Goal: Task Accomplishment & Management: Manage account settings

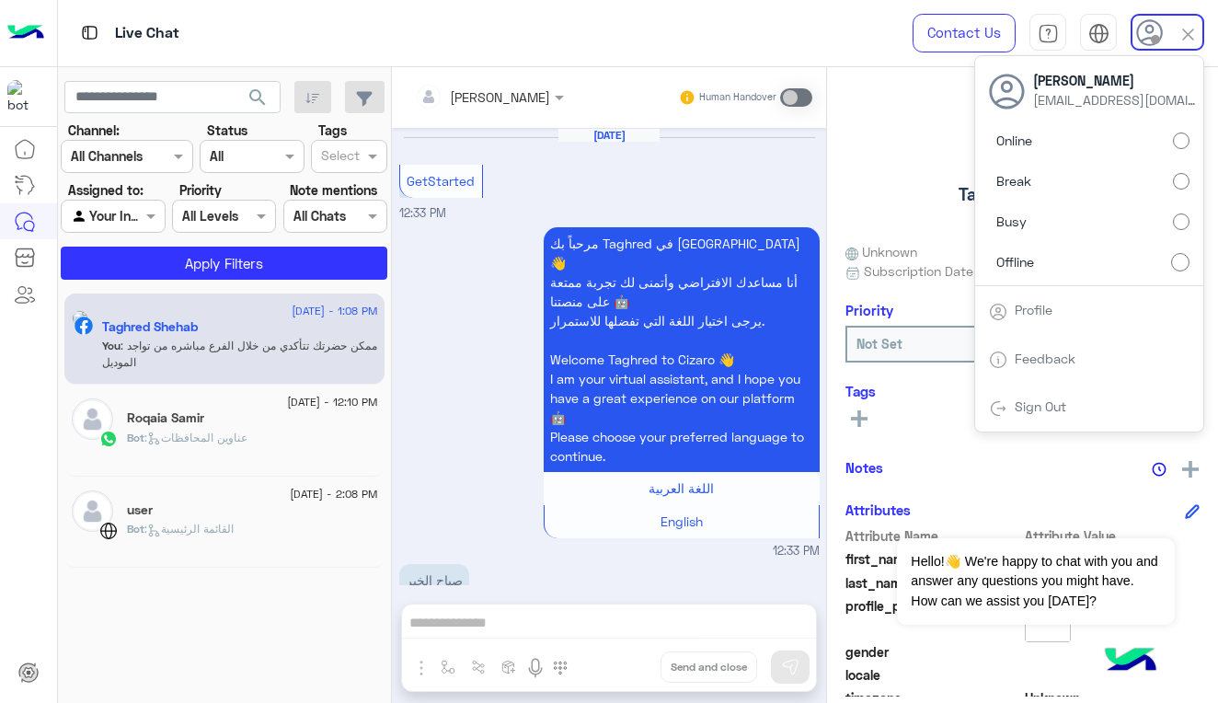
scroll to position [1877, 0]
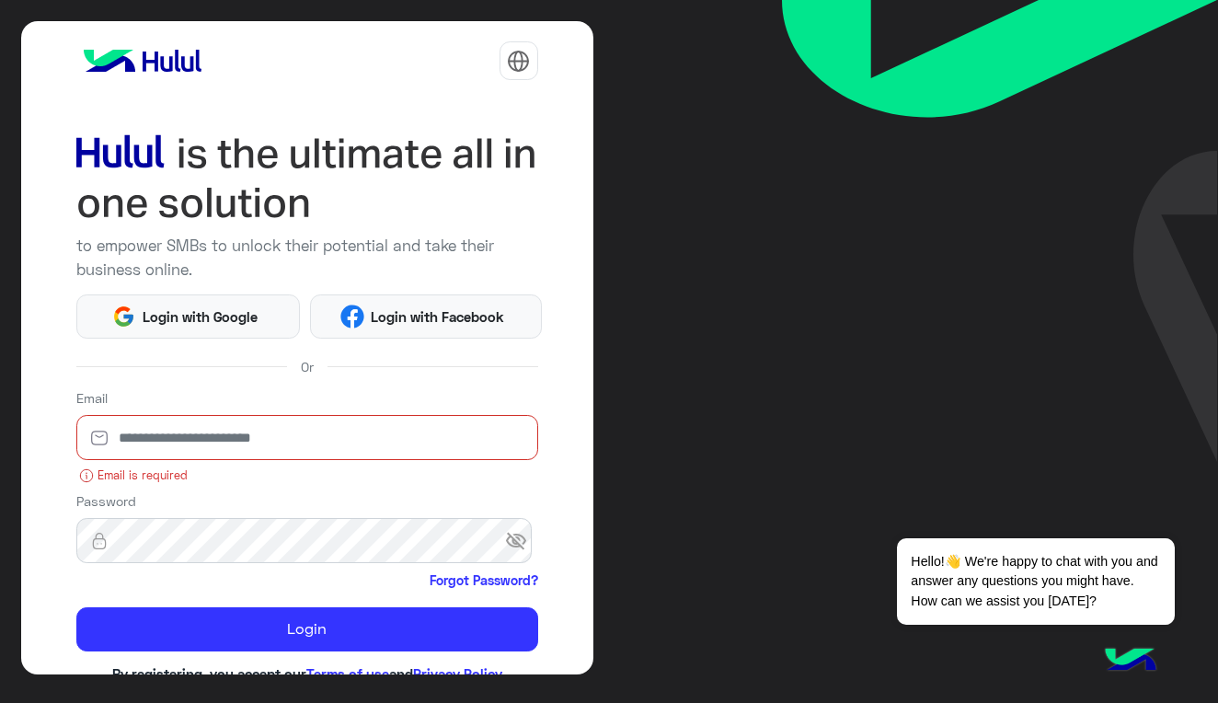
type input "**********"
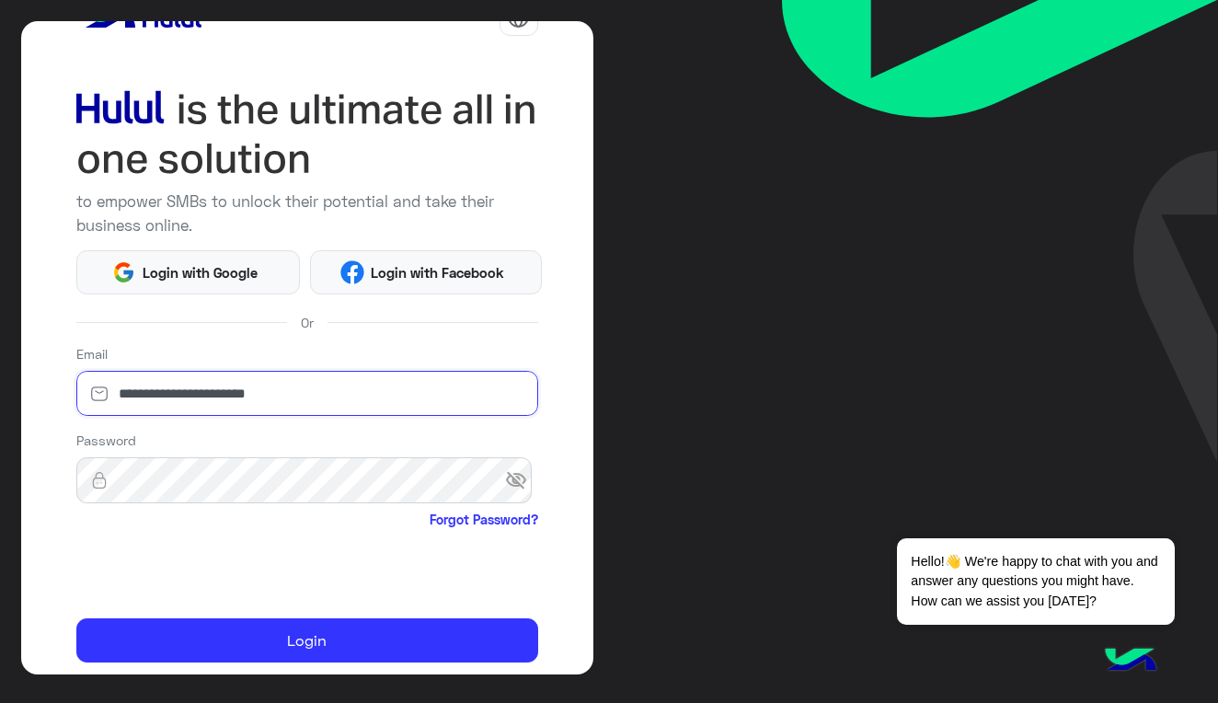
scroll to position [51, 0]
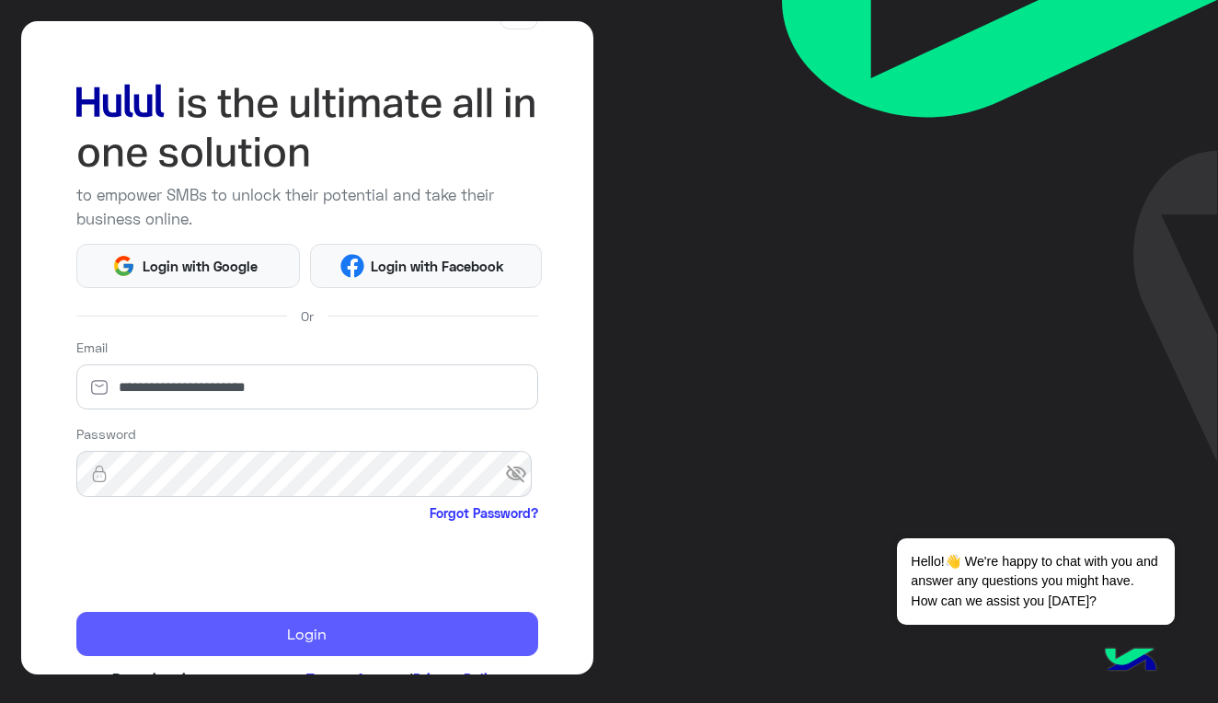
click at [366, 619] on button "Login" at bounding box center [307, 634] width 462 height 44
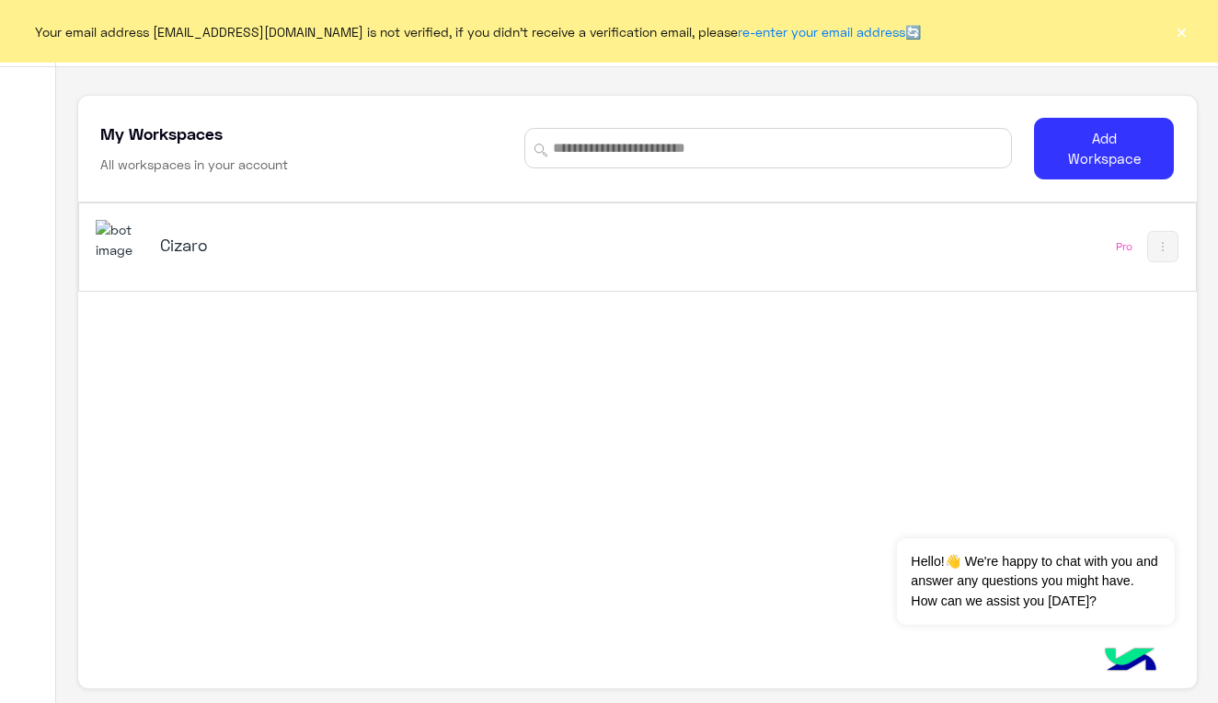
click at [980, 257] on div "Cizaro Pro" at bounding box center [637, 246] width 1117 height 87
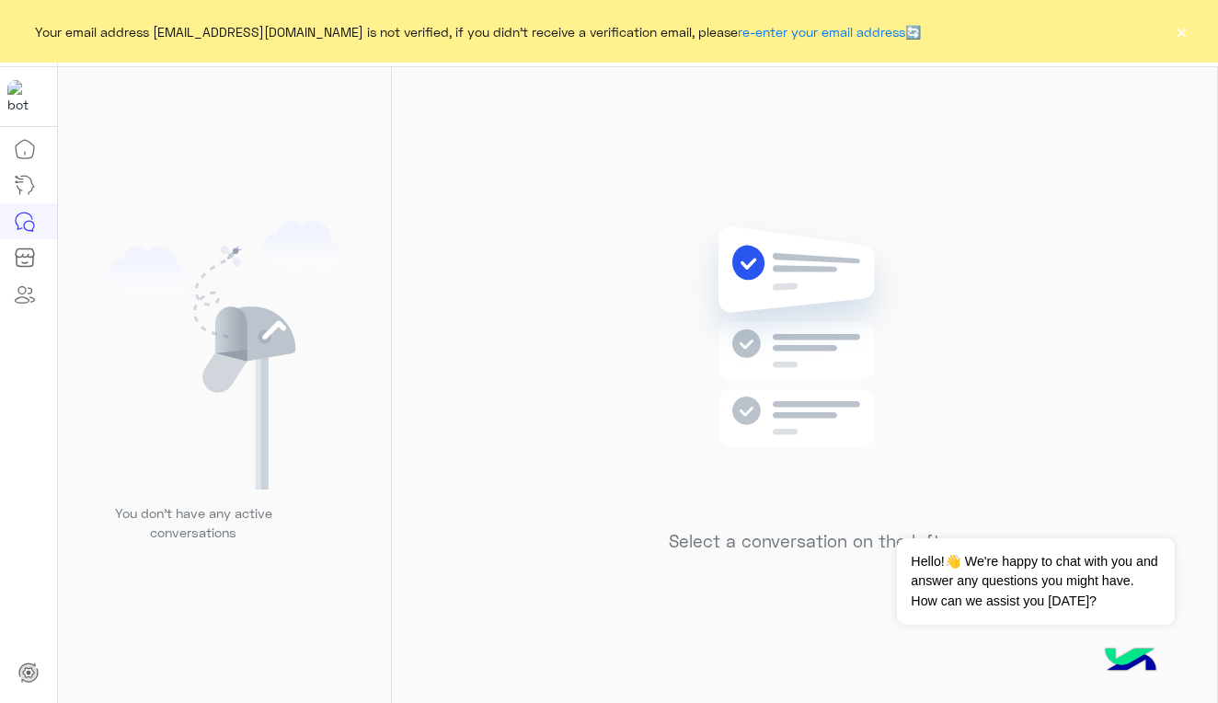
click at [1179, 38] on button "×" at bounding box center [1181, 31] width 18 height 18
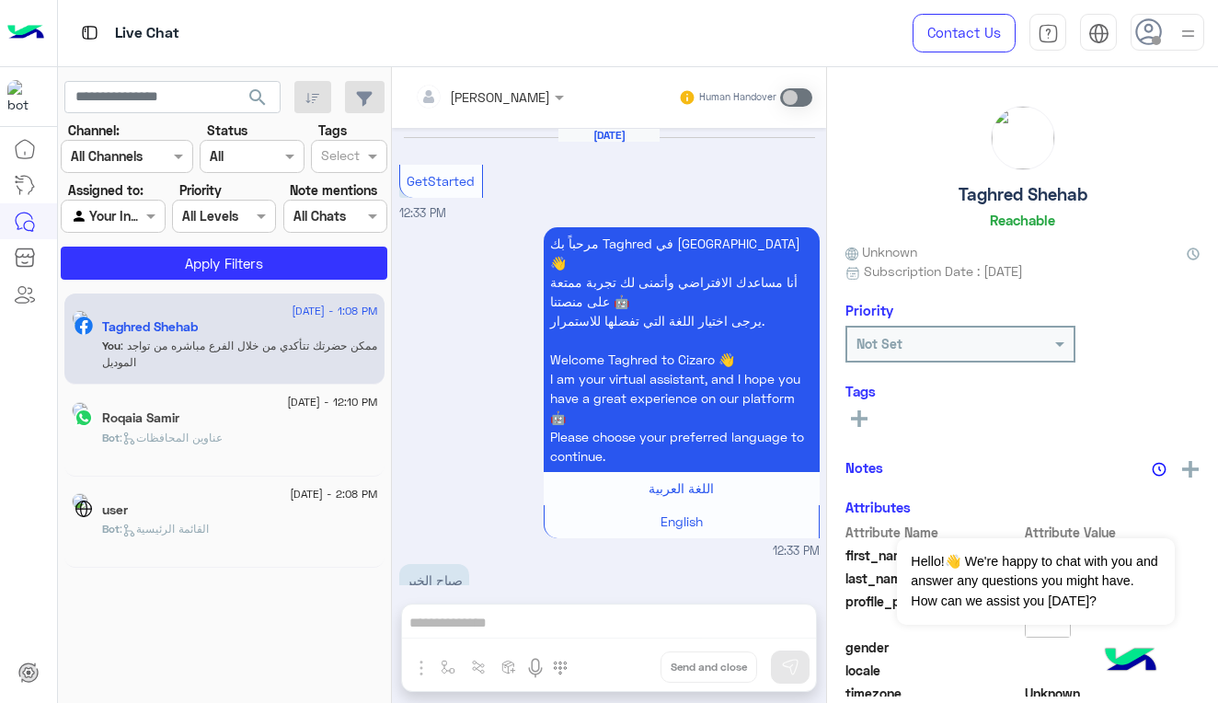
scroll to position [1903, 0]
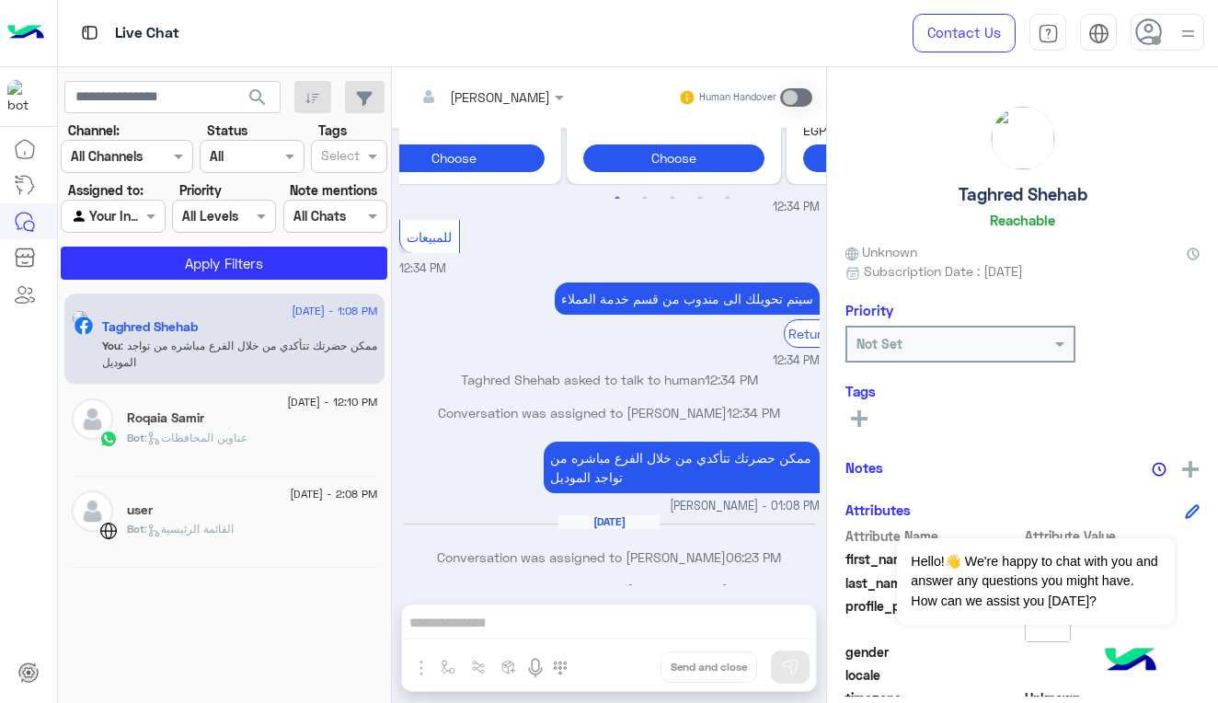
click at [1180, 28] on img at bounding box center [1188, 33] width 23 height 23
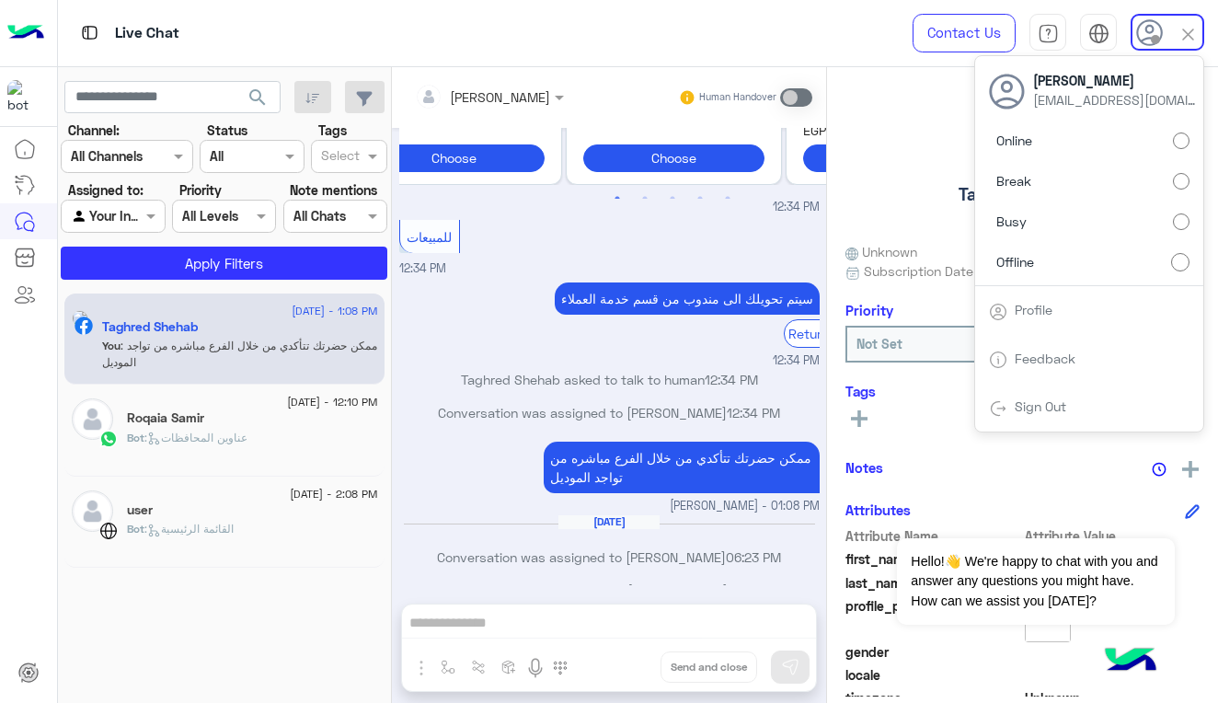
click at [1085, 142] on label "Online" at bounding box center [1089, 140] width 201 height 33
click at [1196, 24] on img at bounding box center [1188, 34] width 21 height 21
